Goal: Task Accomplishment & Management: Use online tool/utility

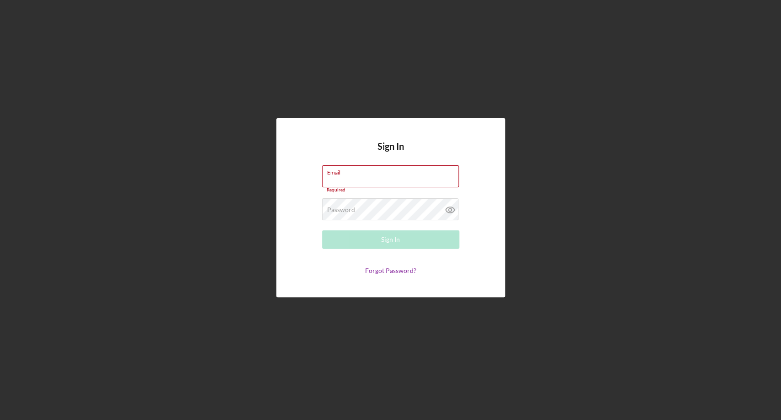
type input "[EMAIL_ADDRESS][DOMAIN_NAME]"
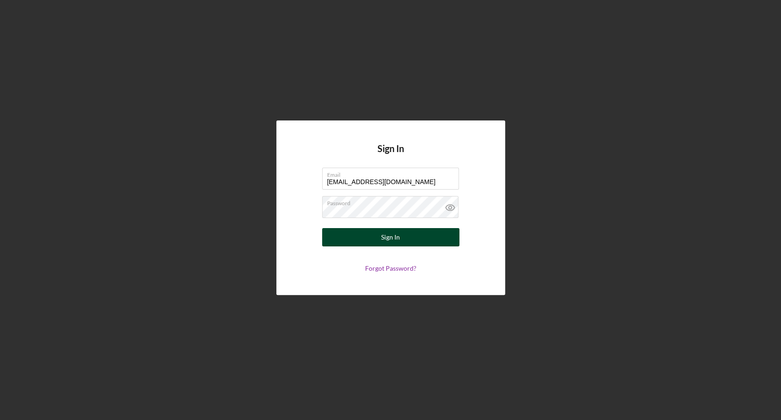
click at [357, 235] on button "Sign In" at bounding box center [390, 237] width 137 height 18
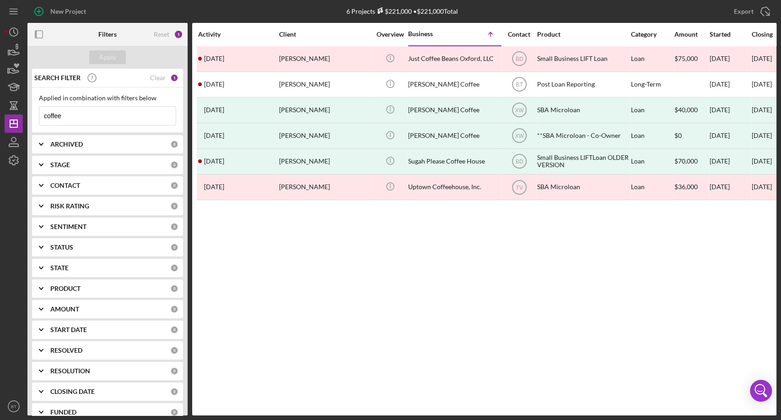
click at [73, 120] on input "coffee" at bounding box center [107, 116] width 136 height 18
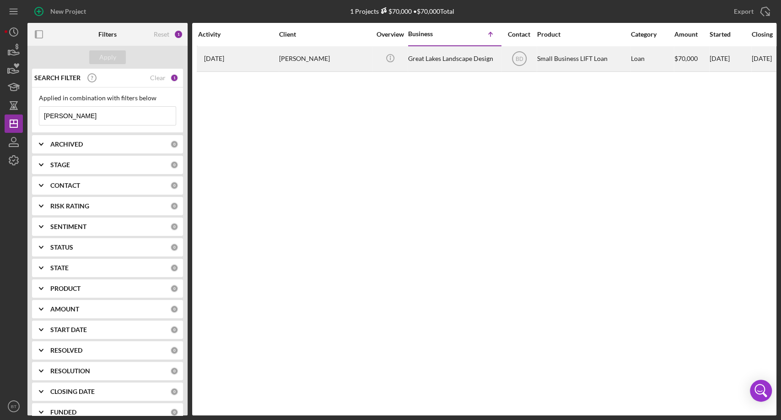
type input "[PERSON_NAME]"
click at [299, 59] on div "[PERSON_NAME]" at bounding box center [325, 59] width 92 height 24
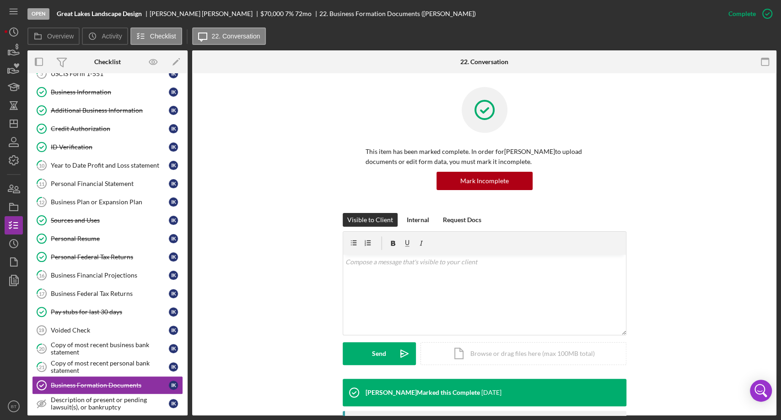
scroll to position [123, 0]
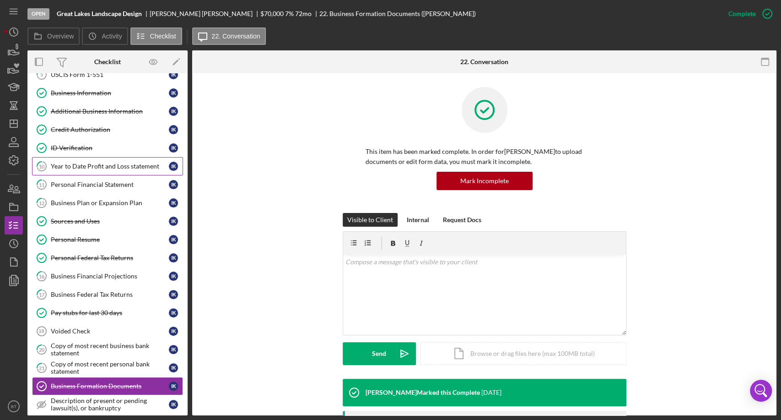
click at [146, 164] on div "Year to Date Profit and Loss statement" at bounding box center [110, 165] width 118 height 7
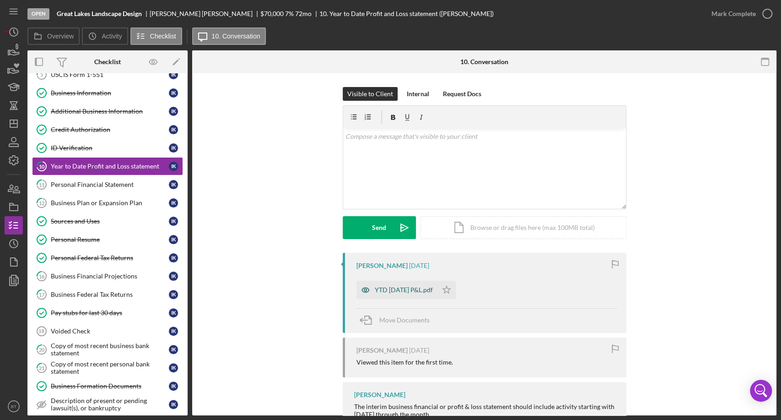
click at [408, 290] on div "YTD [DATE] P&L.pdf" at bounding box center [404, 289] width 58 height 7
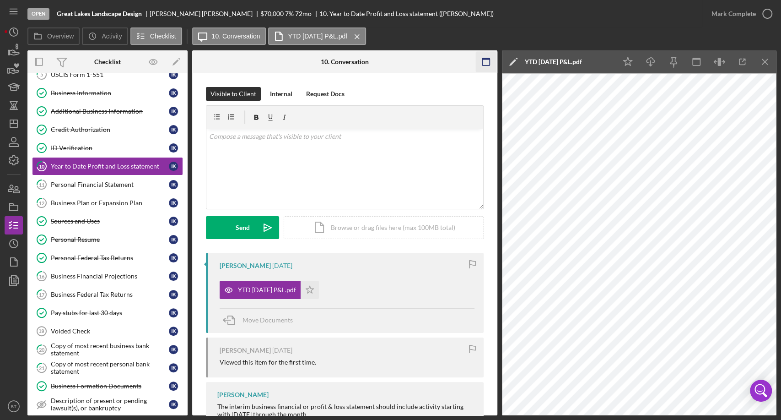
click at [487, 65] on rect "button" at bounding box center [485, 61] width 7 height 7
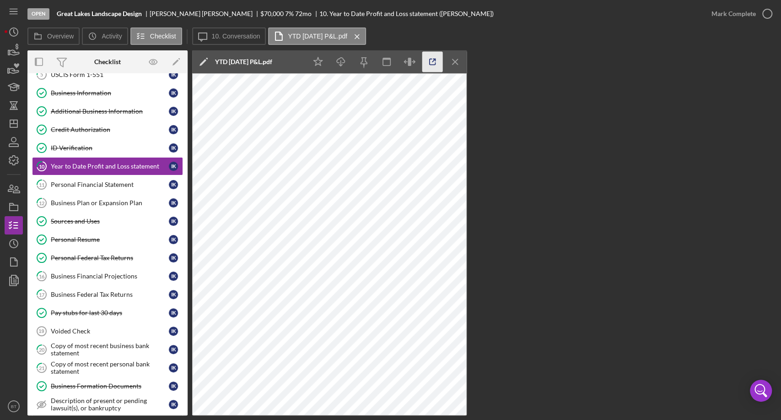
click at [434, 63] on icon "button" at bounding box center [432, 62] width 21 height 21
click at [123, 292] on div "Business Federal Tax Returns" at bounding box center [110, 294] width 118 height 7
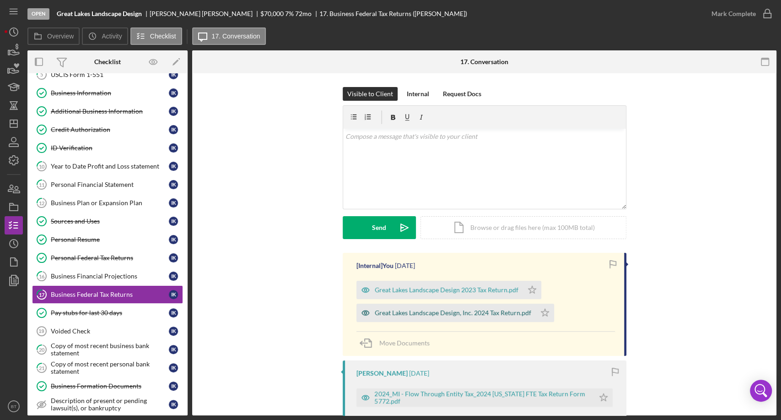
click at [471, 310] on div "Great Lakes Landscape Design, Inc. 2024 Tax Return.pdf" at bounding box center [453, 312] width 157 height 7
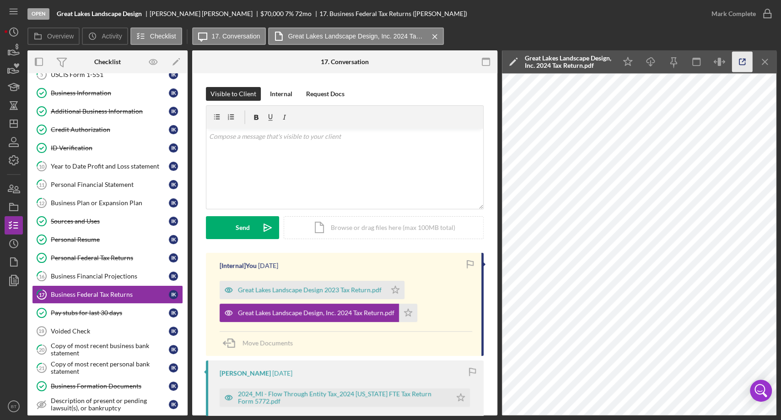
click at [740, 59] on icon "button" at bounding box center [742, 62] width 21 height 21
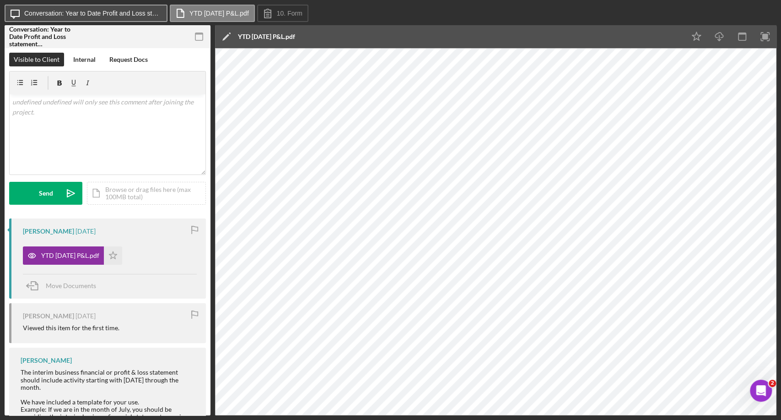
click at [92, 12] on label "Conversation: Year to Date Profit and Loss statement (Ivan K.)" at bounding box center [92, 13] width 137 height 7
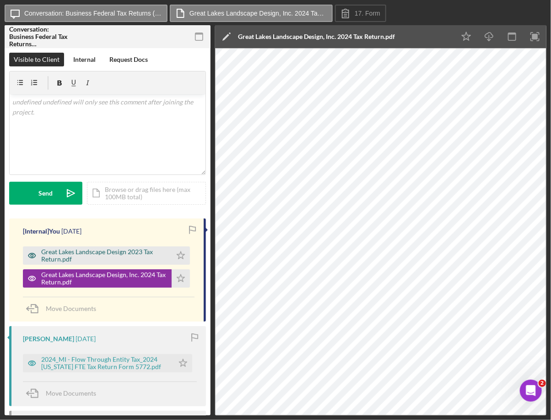
click at [133, 253] on div "Great Lakes Landscape Design 2023 Tax Return.pdf" at bounding box center [104, 255] width 126 height 15
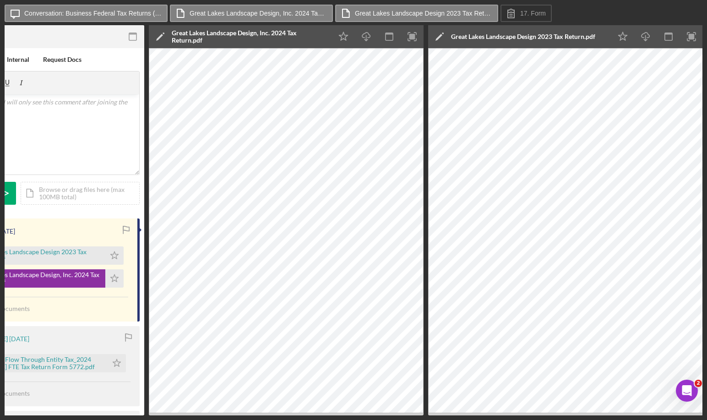
scroll to position [0, 66]
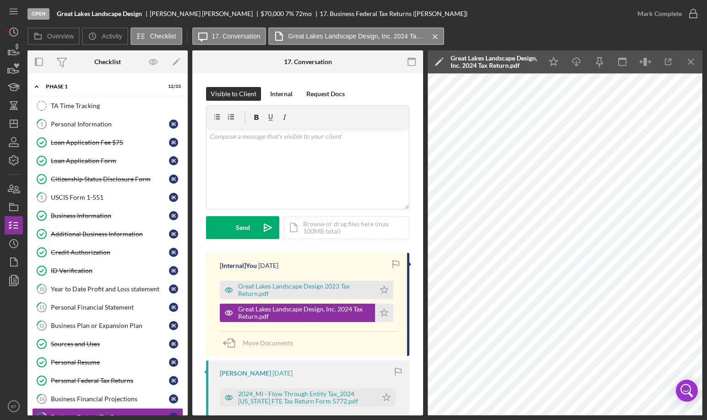
scroll to position [123, 0]
